Goal: Navigation & Orientation: Find specific page/section

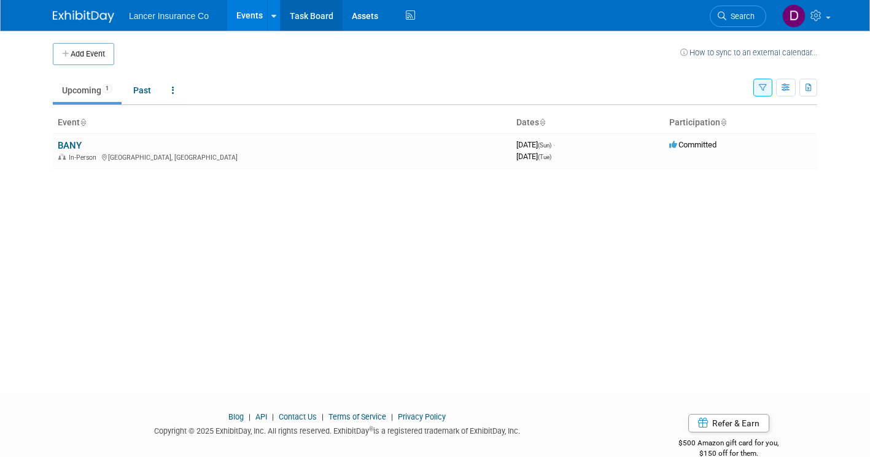
click at [306, 14] on link "Task Board" at bounding box center [312, 15] width 62 height 31
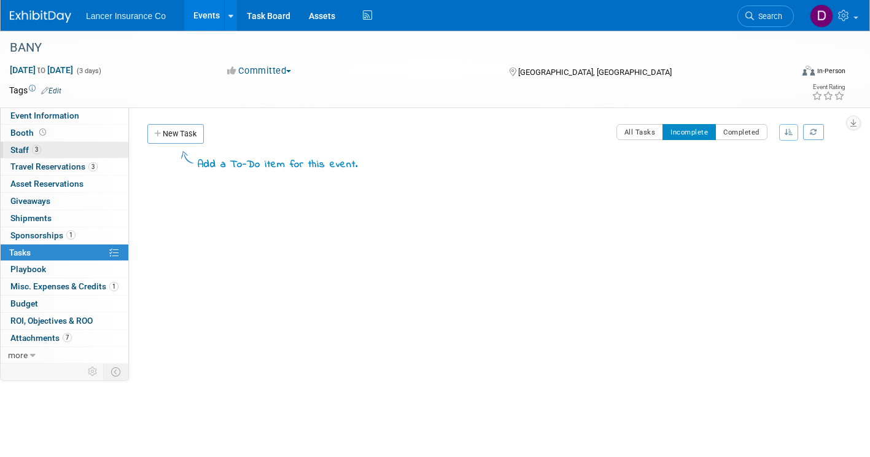
click at [26, 152] on span "Staff 3" at bounding box center [25, 150] width 31 height 10
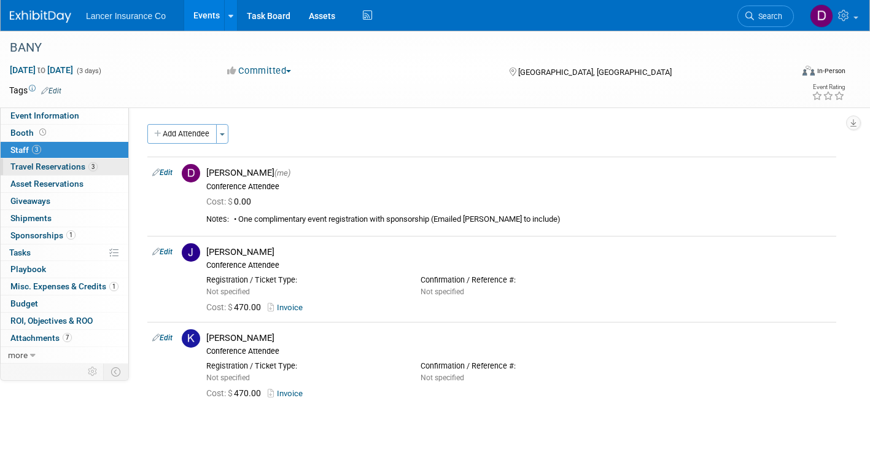
click at [70, 168] on span "Travel Reservations 3" at bounding box center [53, 166] width 87 height 10
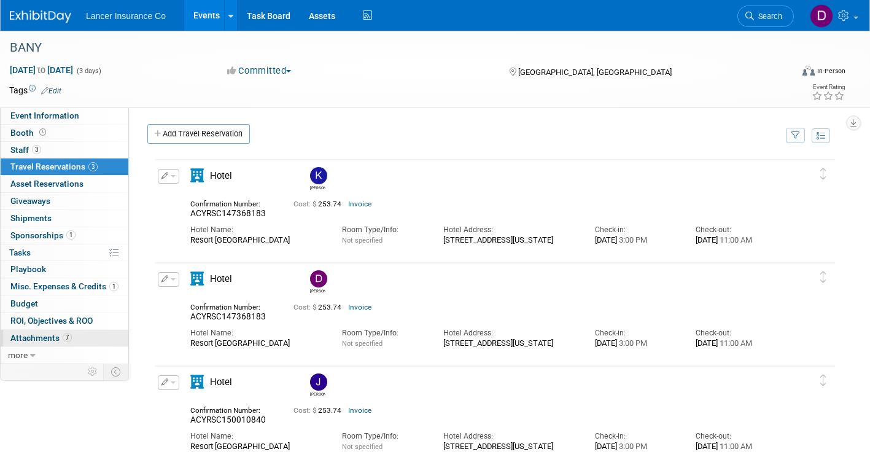
click at [37, 336] on span "Attachments 7" at bounding box center [40, 338] width 61 height 10
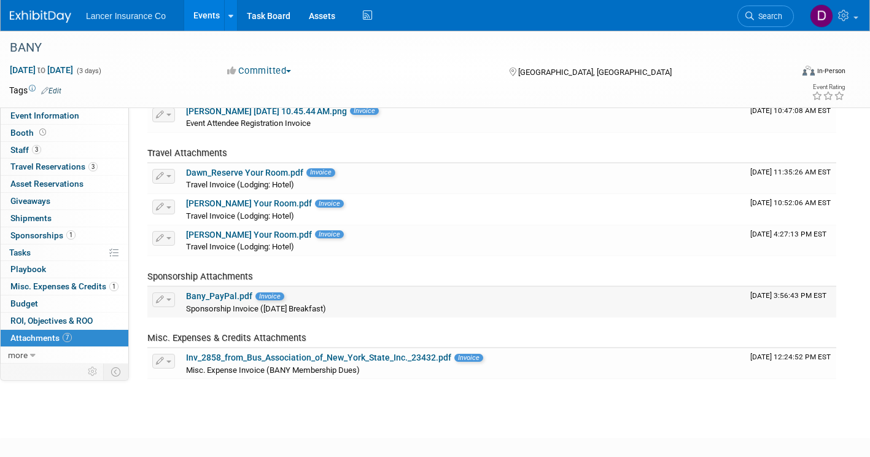
scroll to position [123, 0]
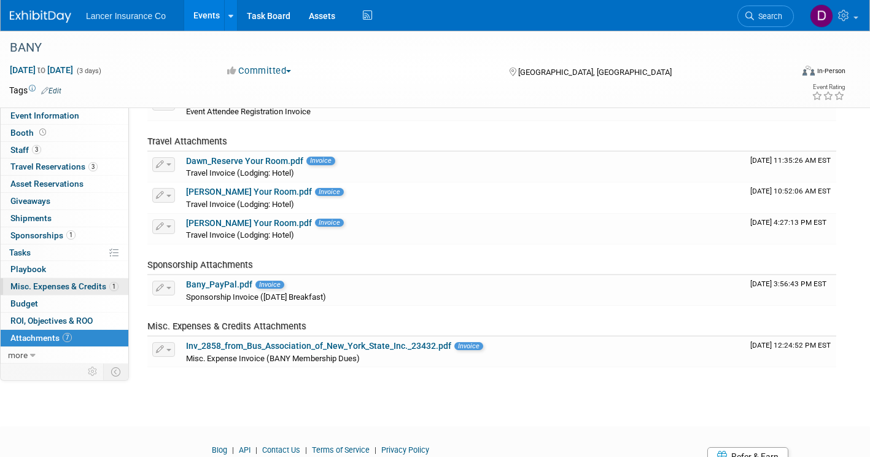
click at [58, 284] on span "Misc. Expenses & Credits 1" at bounding box center [64, 286] width 108 height 10
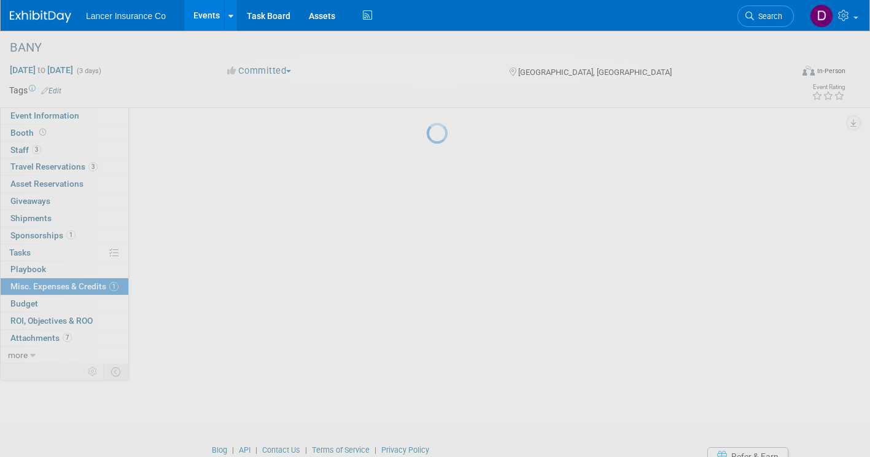
scroll to position [0, 0]
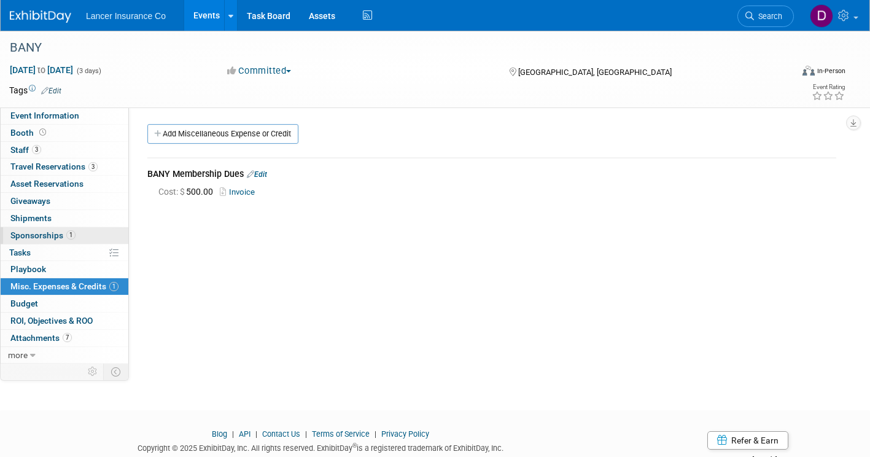
click at [49, 233] on span "Sponsorships 1" at bounding box center [42, 235] width 65 height 10
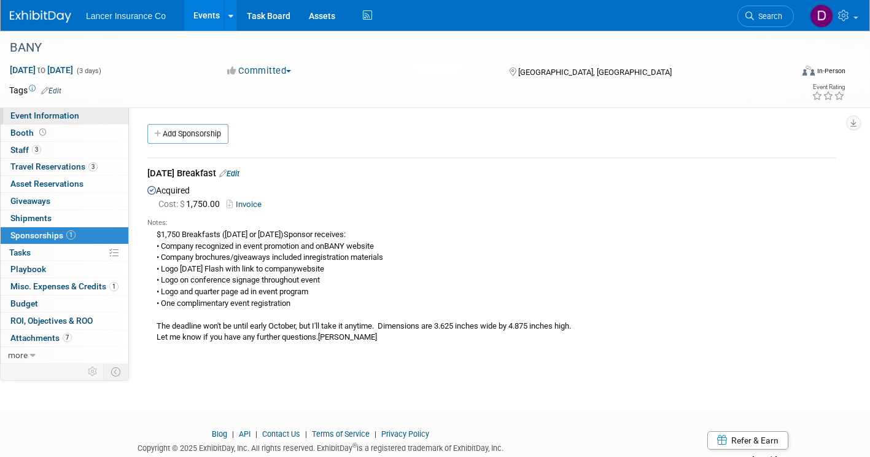
click at [25, 122] on link "Event Information" at bounding box center [65, 115] width 128 height 17
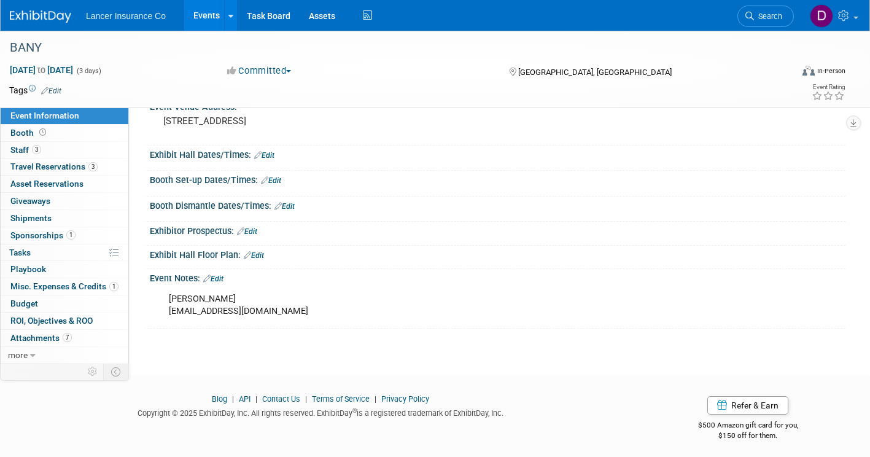
scroll to position [141, 0]
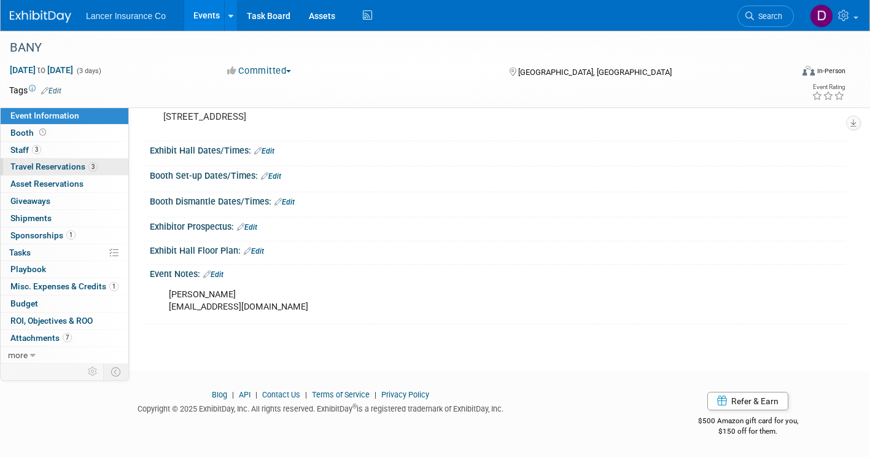
click at [30, 169] on span "Travel Reservations 3" at bounding box center [53, 166] width 87 height 10
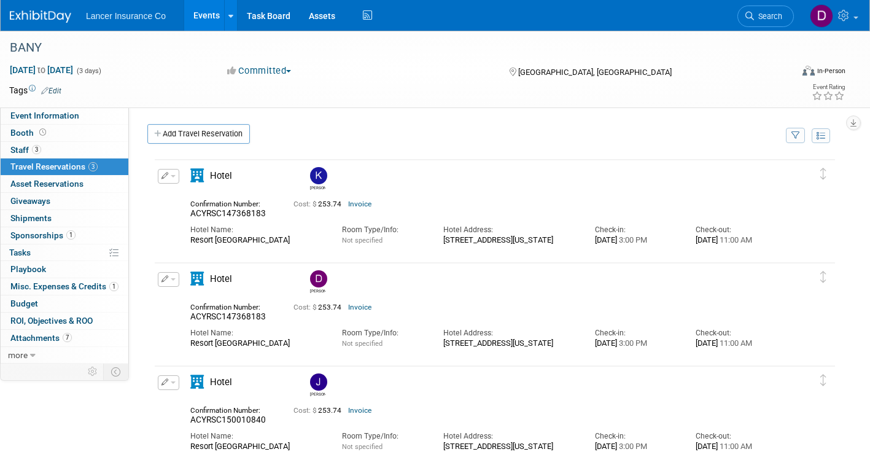
click at [196, 281] on icon at bounding box center [197, 279] width 14 height 14
click at [171, 282] on button "button" at bounding box center [168, 279] width 21 height 15
click at [428, 181] on div "[PERSON_NAME]" at bounding box center [531, 177] width 455 height 27
click at [56, 137] on link "Booth" at bounding box center [65, 133] width 128 height 17
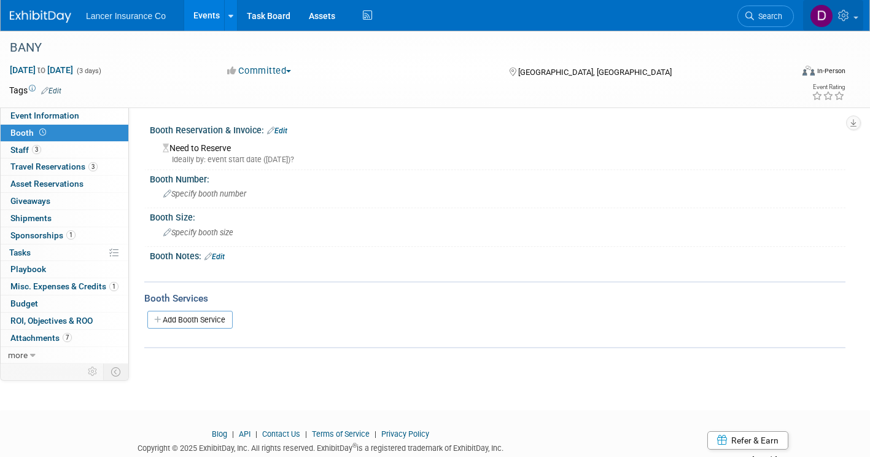
click at [840, 15] on icon at bounding box center [845, 15] width 14 height 11
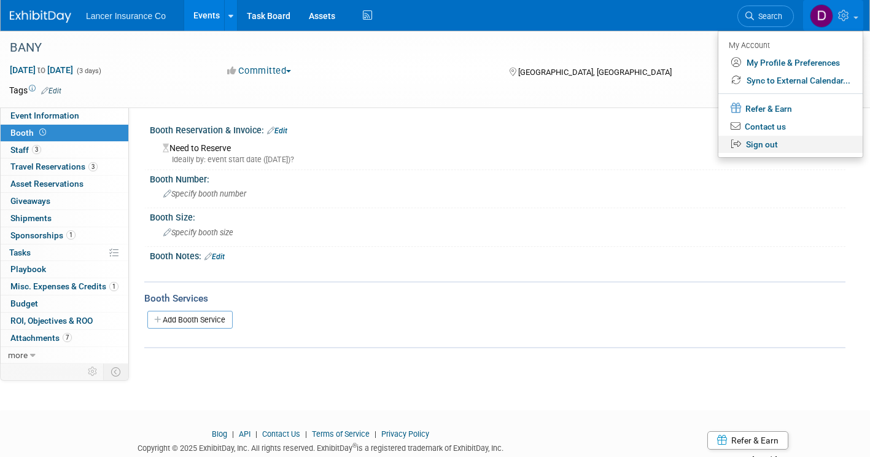
click at [756, 144] on link "Sign out" at bounding box center [790, 145] width 144 height 18
